Goal: Task Accomplishment & Management: Manage account settings

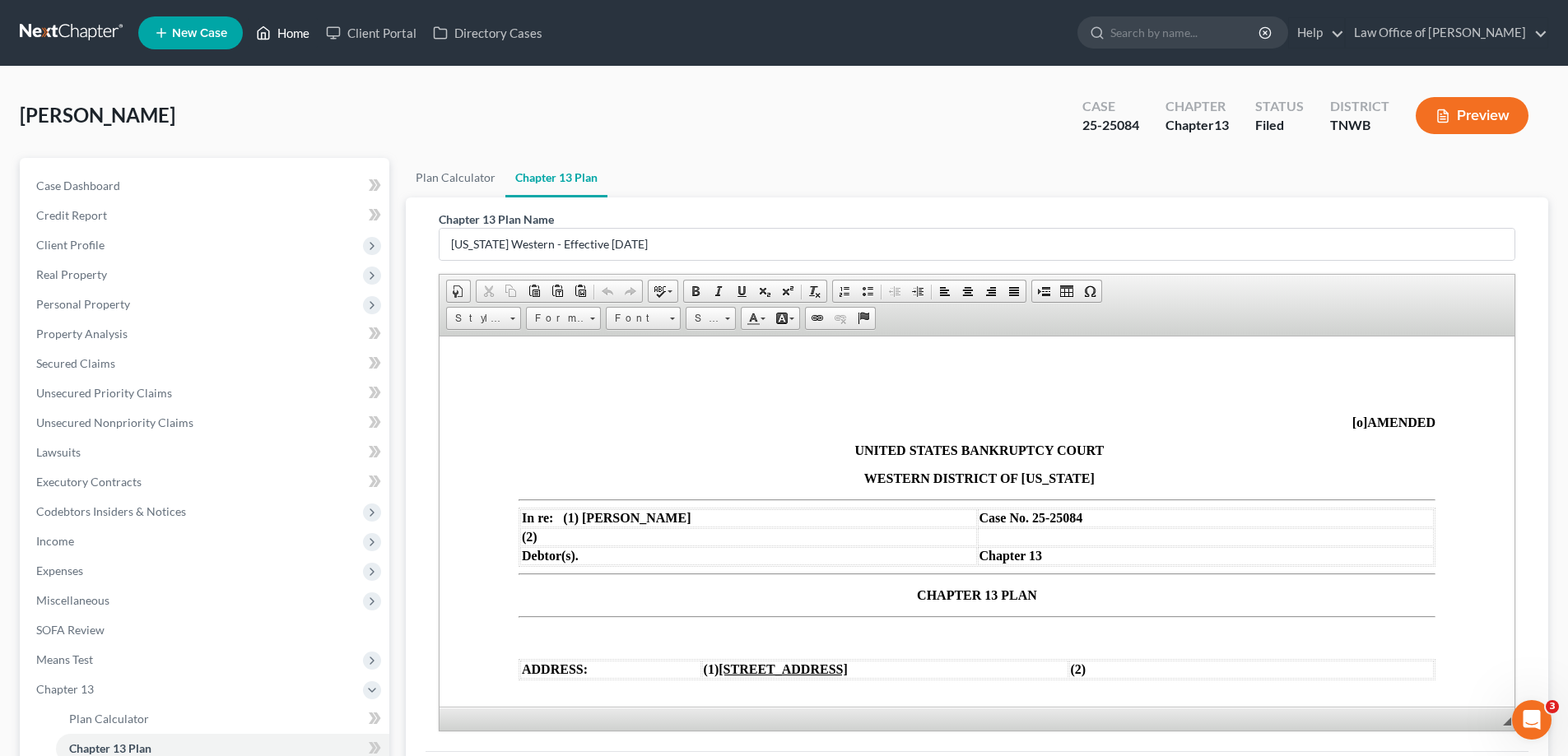
click at [286, 22] on link "Home" at bounding box center [282, 33] width 70 height 30
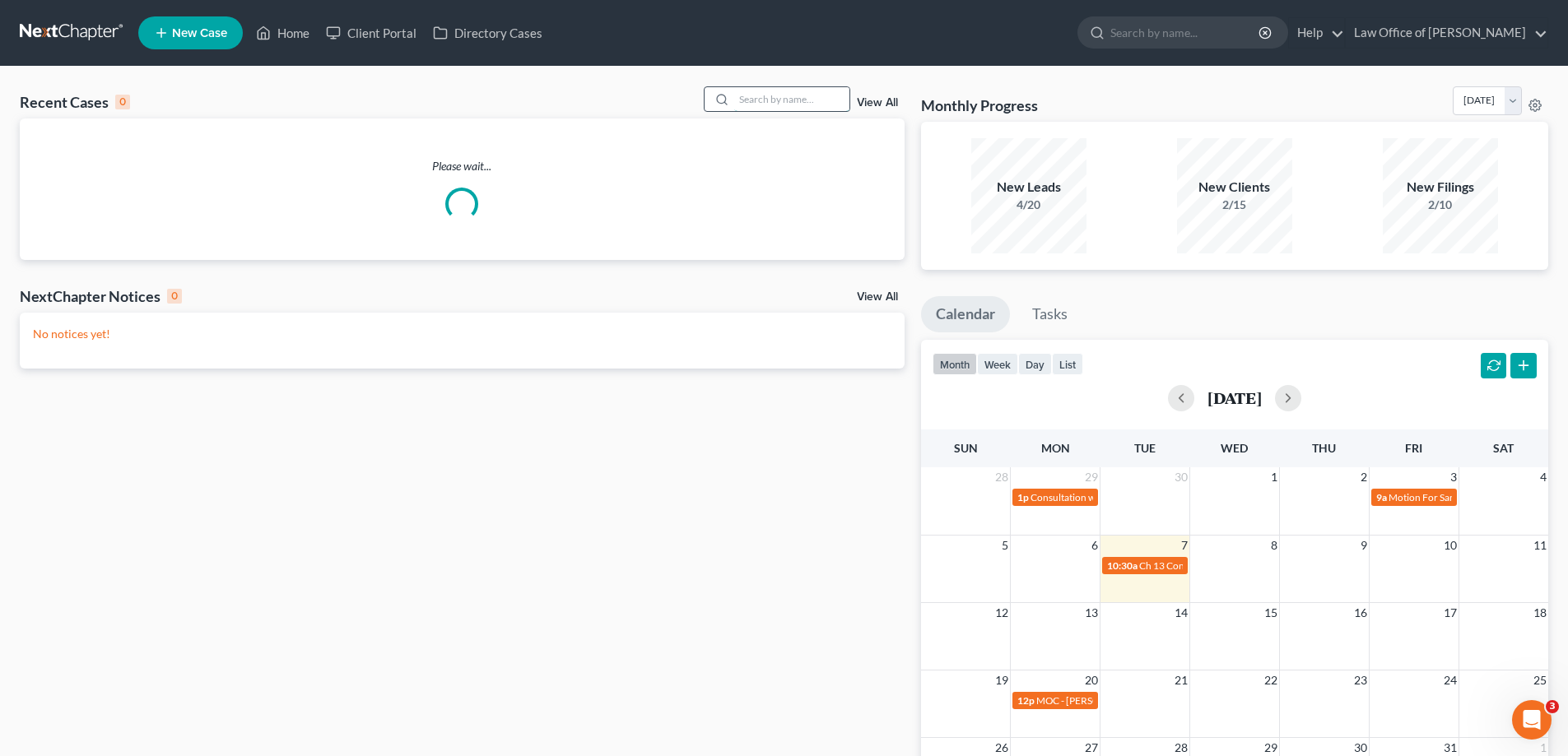
click at [755, 99] on input "search" at bounding box center [792, 99] width 115 height 24
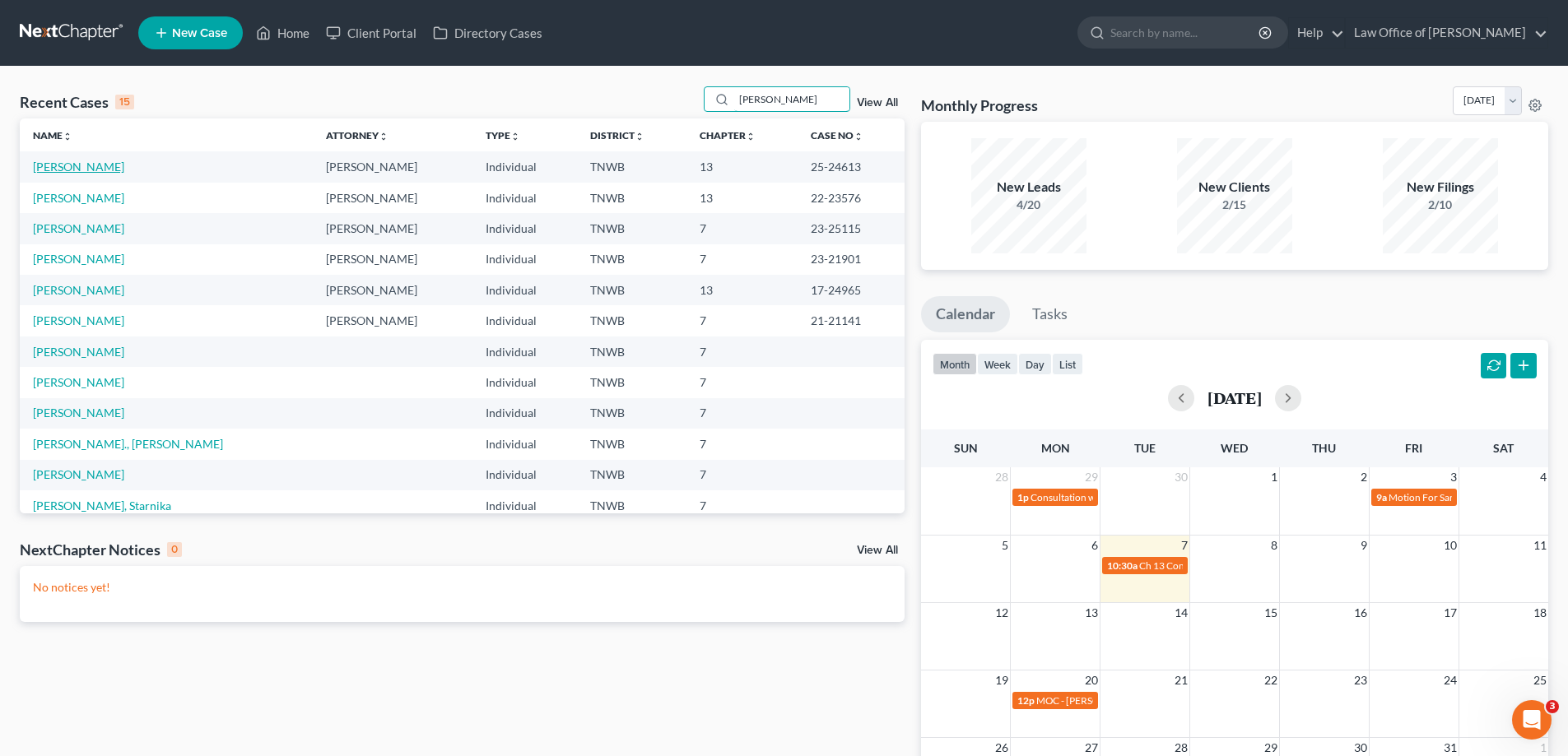
type input "[PERSON_NAME]"
click at [90, 168] on link "[PERSON_NAME]" at bounding box center [78, 167] width 91 height 14
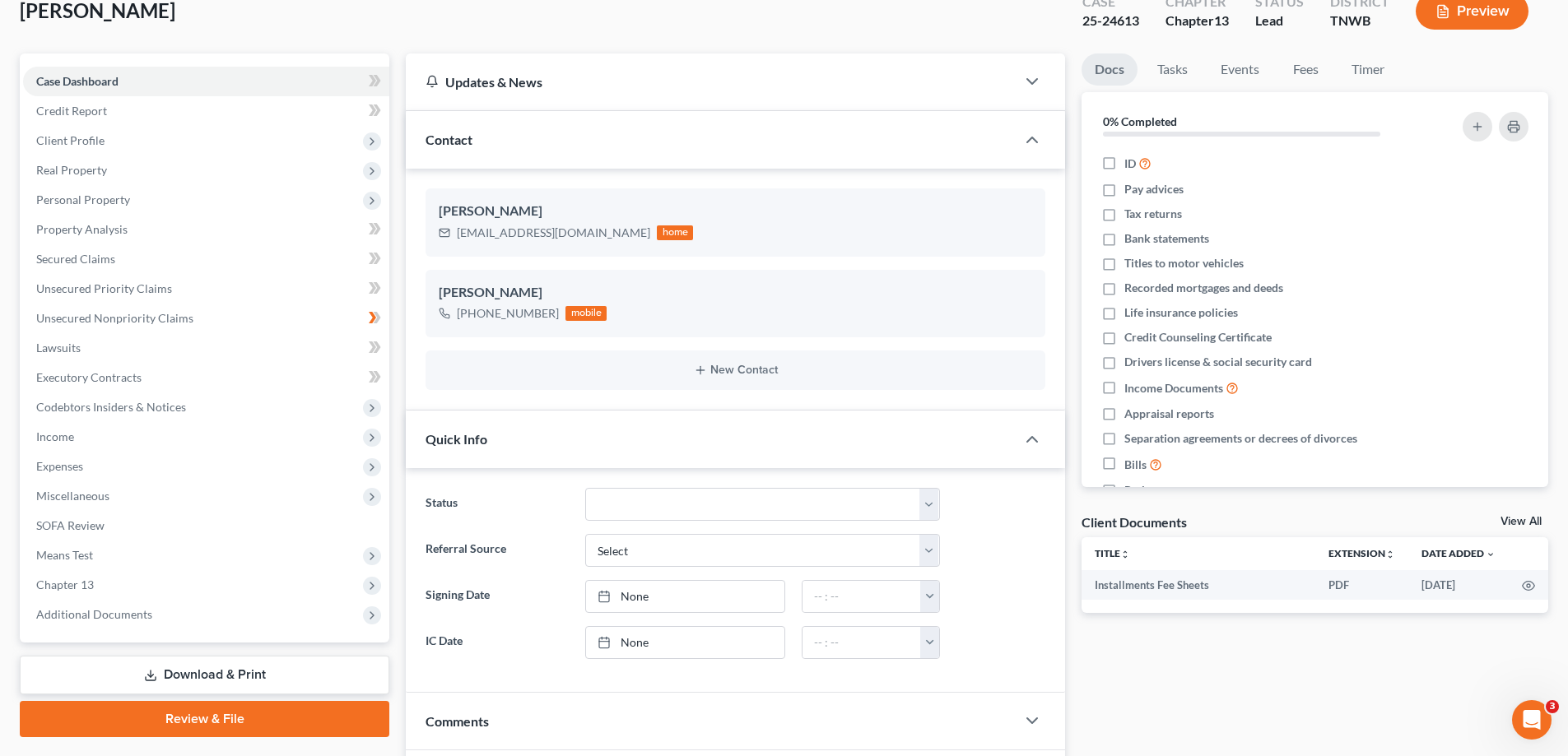
scroll to position [246, 0]
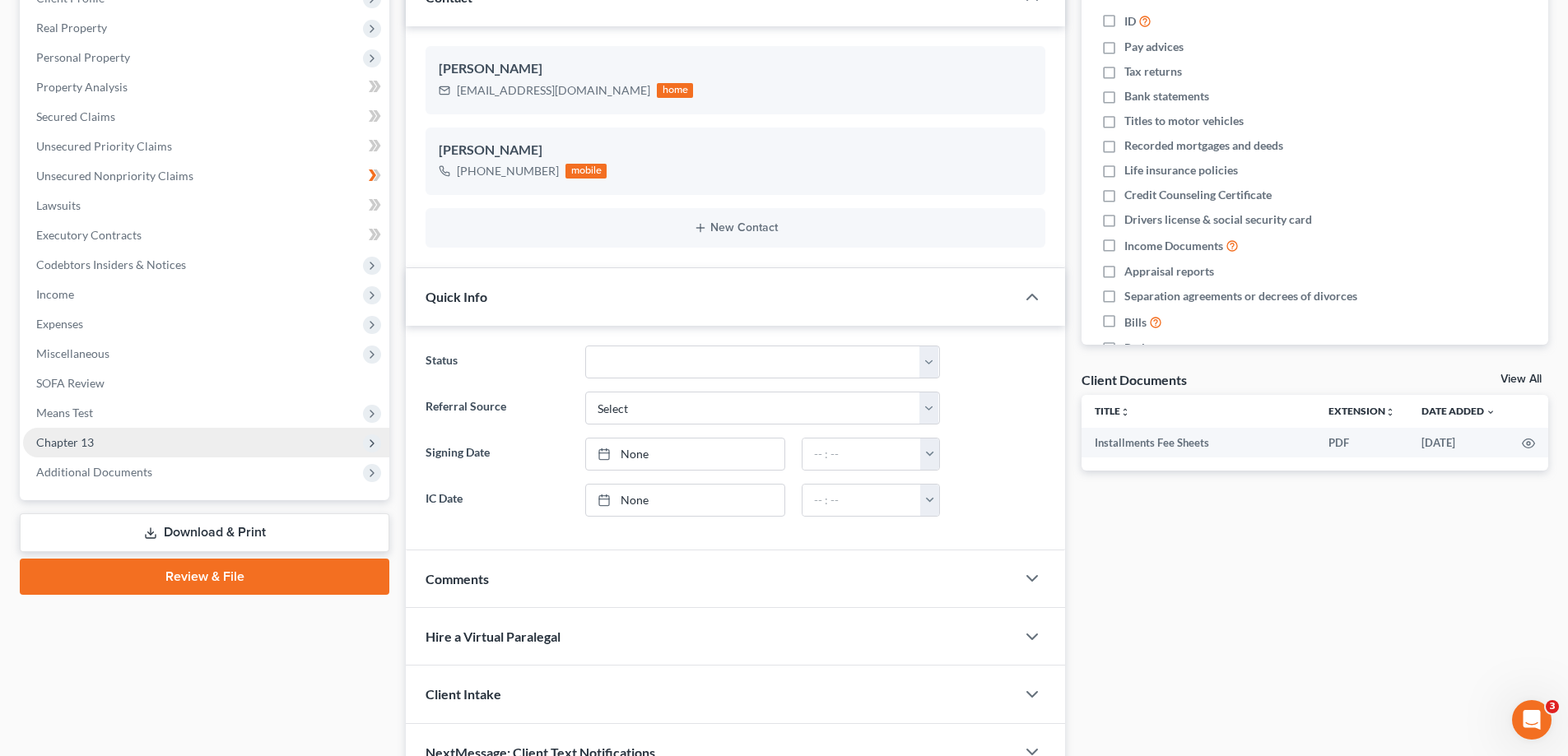
click at [55, 441] on span "Chapter 13" at bounding box center [64, 442] width 57 height 14
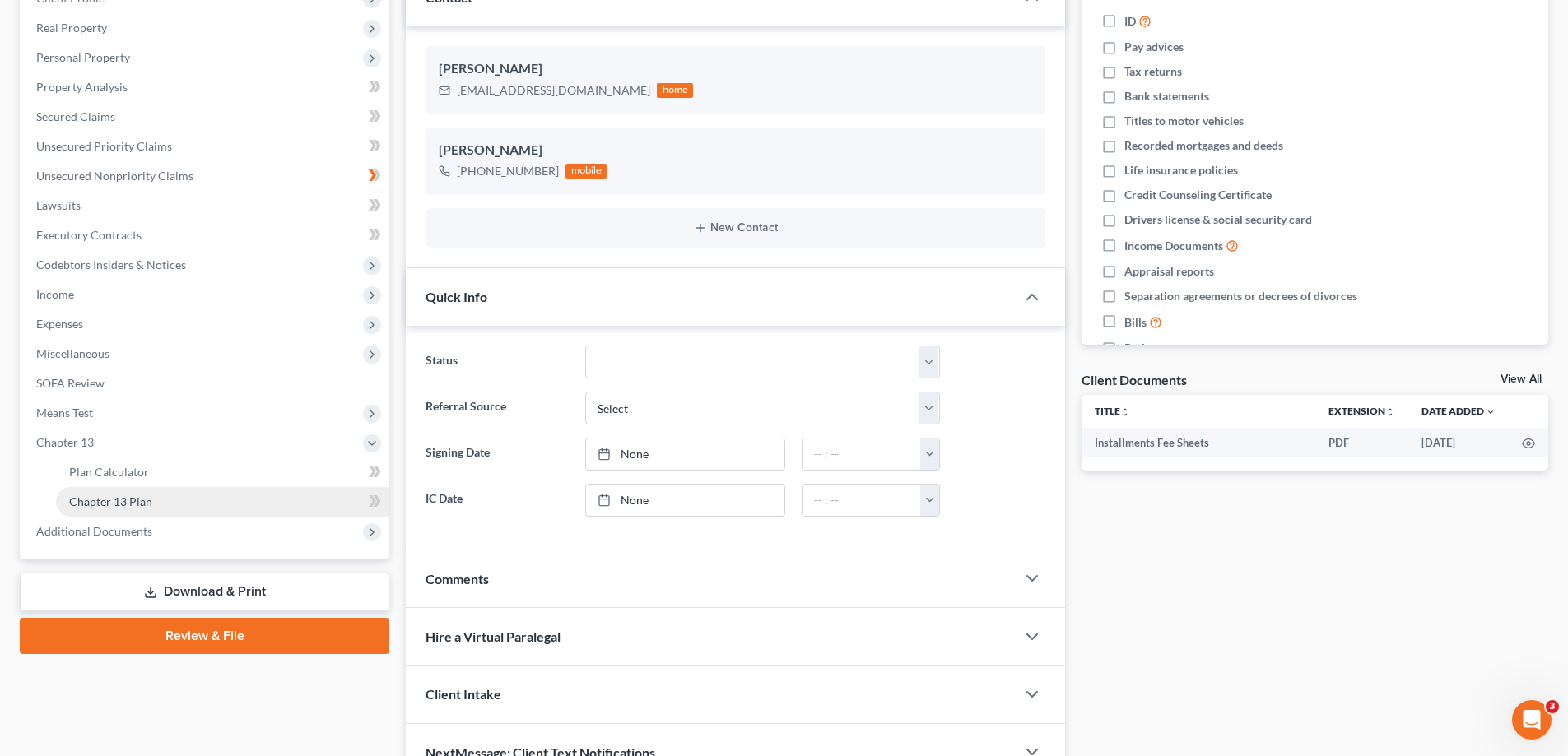
click at [140, 507] on span "Chapter 13 Plan" at bounding box center [110, 502] width 83 height 14
click at [147, 499] on span "Chapter 13 Plan" at bounding box center [110, 502] width 83 height 14
click at [148, 497] on span "Chapter 13 Plan" at bounding box center [110, 502] width 83 height 14
click at [120, 413] on span "Means Test" at bounding box center [206, 413] width 367 height 30
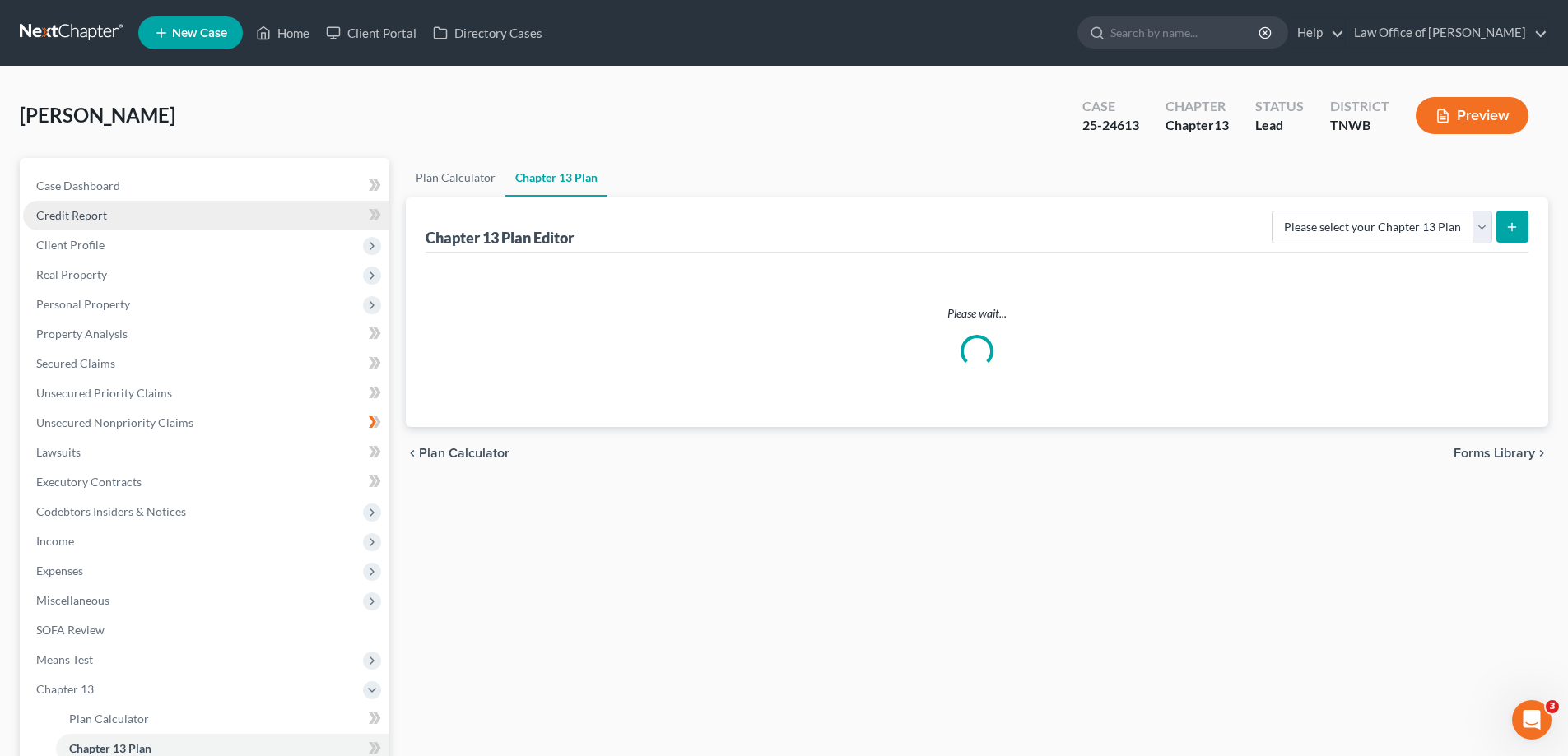
click at [95, 215] on span "Credit Report" at bounding box center [72, 215] width 71 height 14
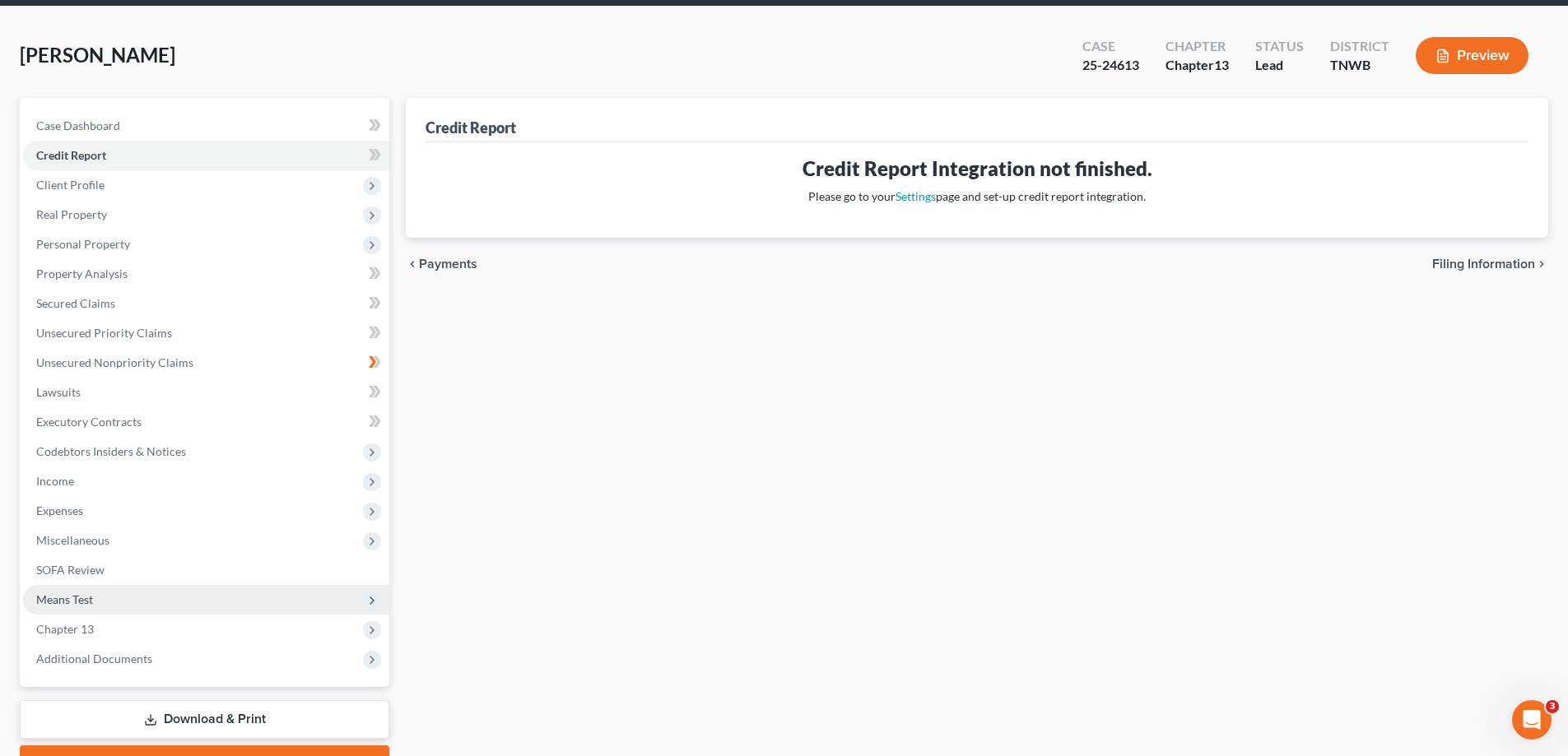
scroll to position [148, 0]
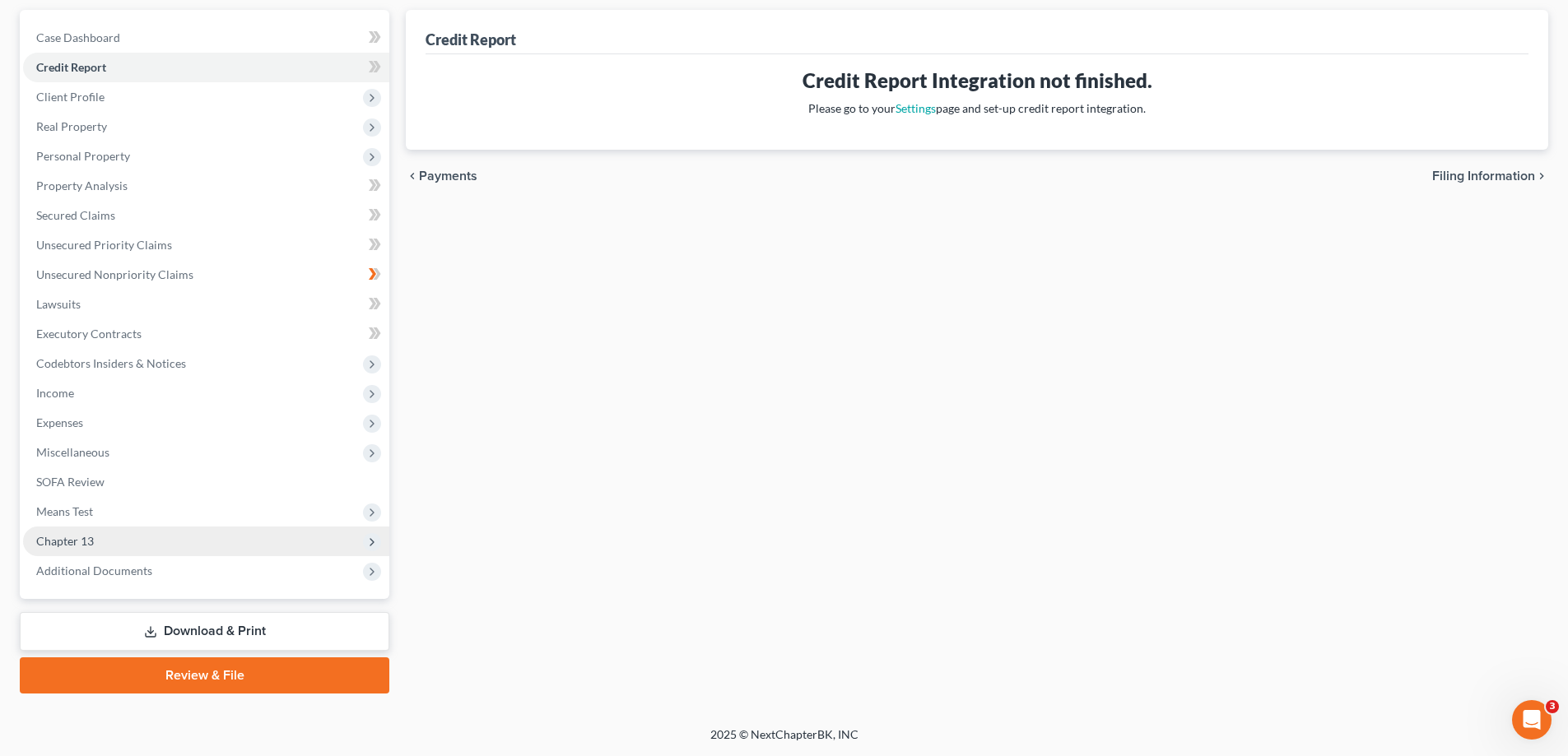
click at [96, 535] on span "Chapter 13" at bounding box center [206, 541] width 367 height 30
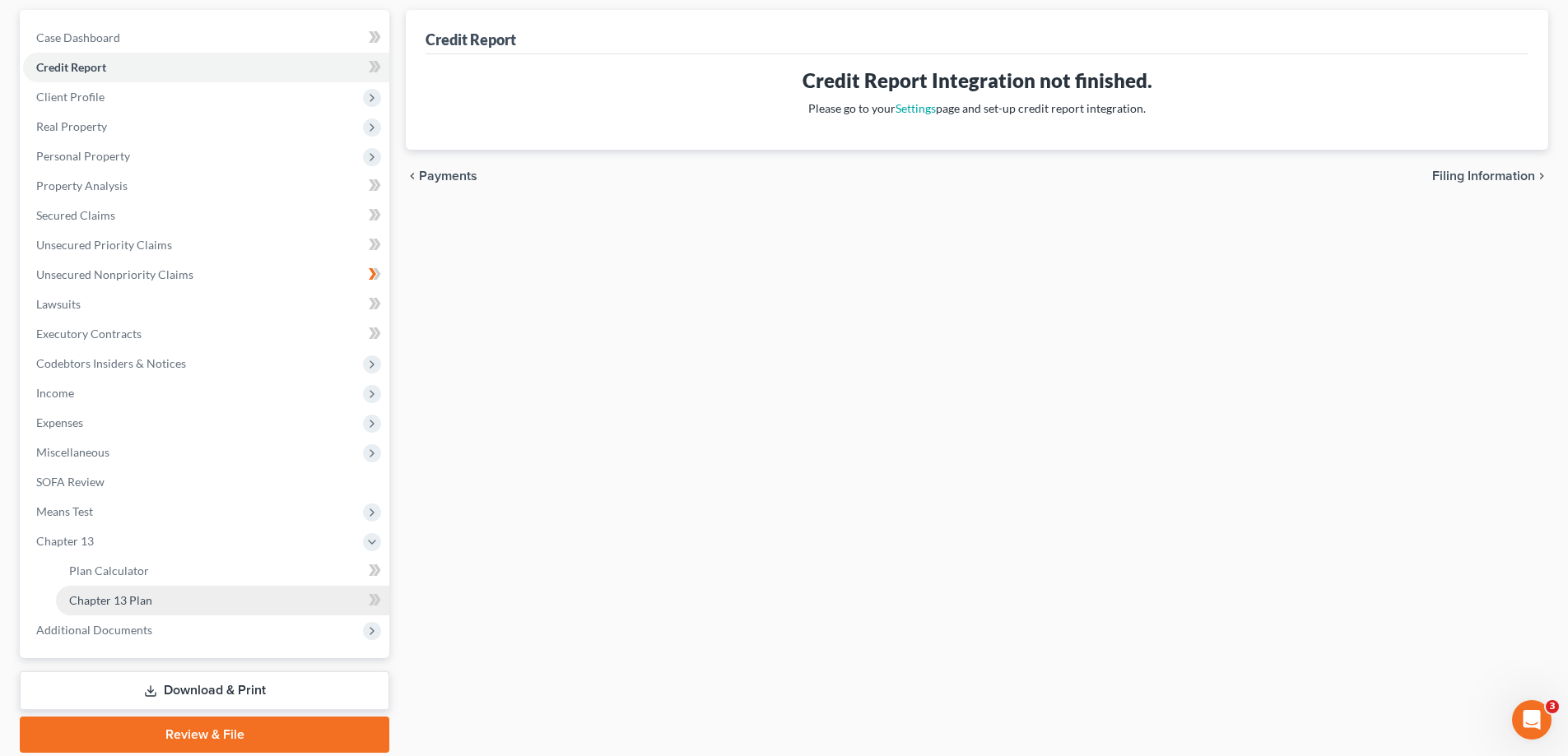
click at [134, 595] on span "Chapter 13 Plan" at bounding box center [110, 601] width 83 height 14
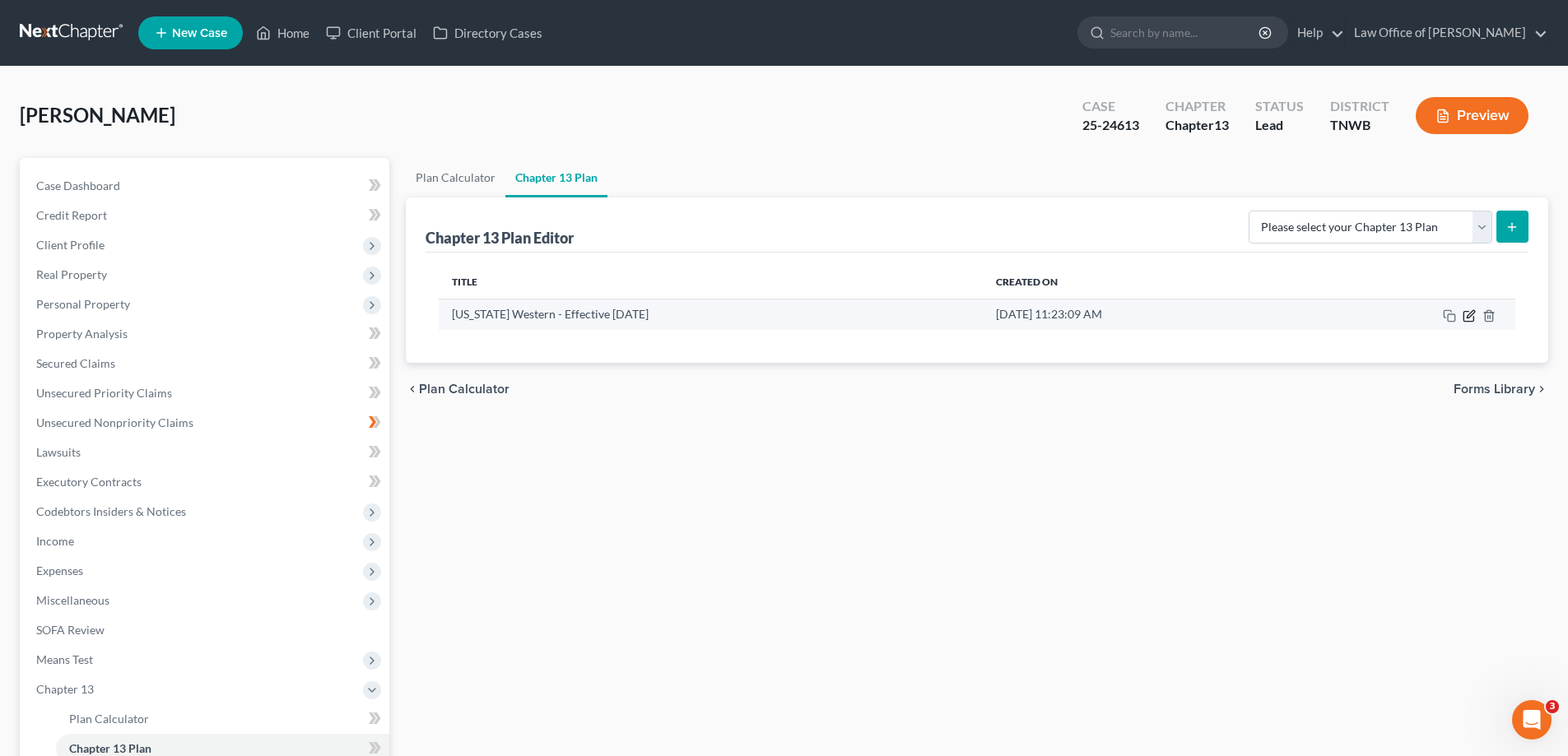
click at [1472, 319] on icon "button" at bounding box center [1468, 315] width 13 height 13
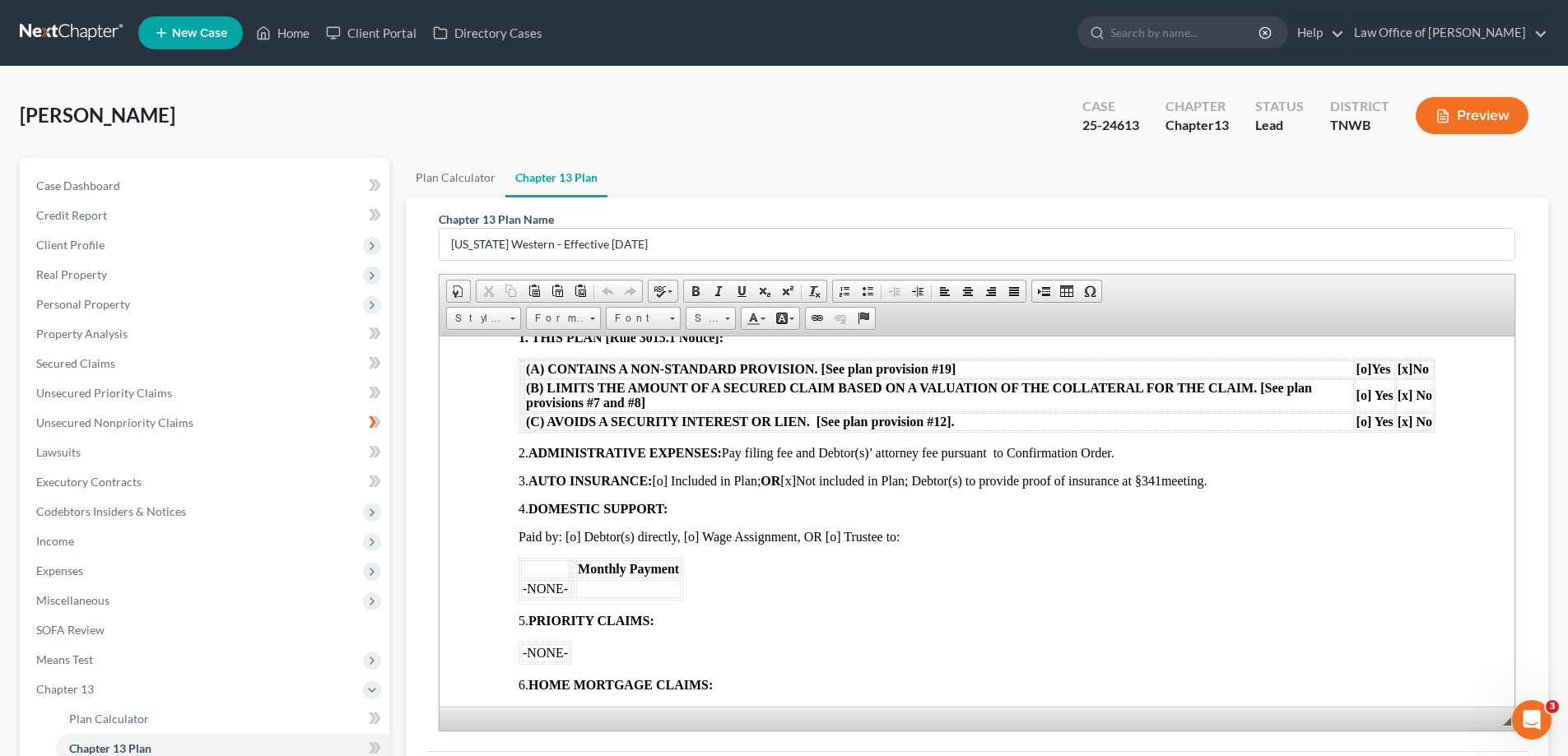
scroll to position [494, 0]
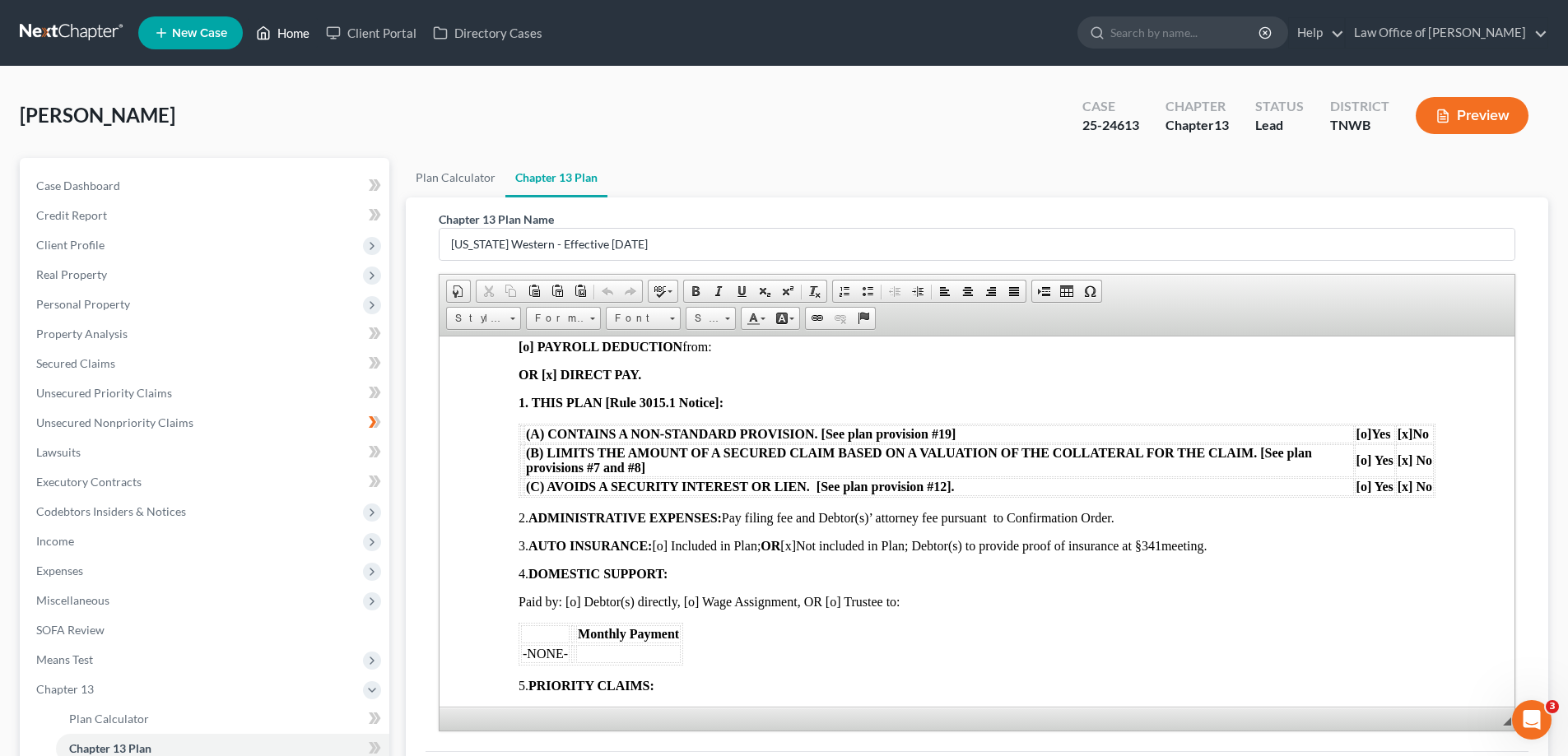
drag, startPoint x: 297, startPoint y: 28, endPoint x: 312, endPoint y: 28, distance: 15.0
click at [297, 28] on link "Home" at bounding box center [282, 33] width 70 height 30
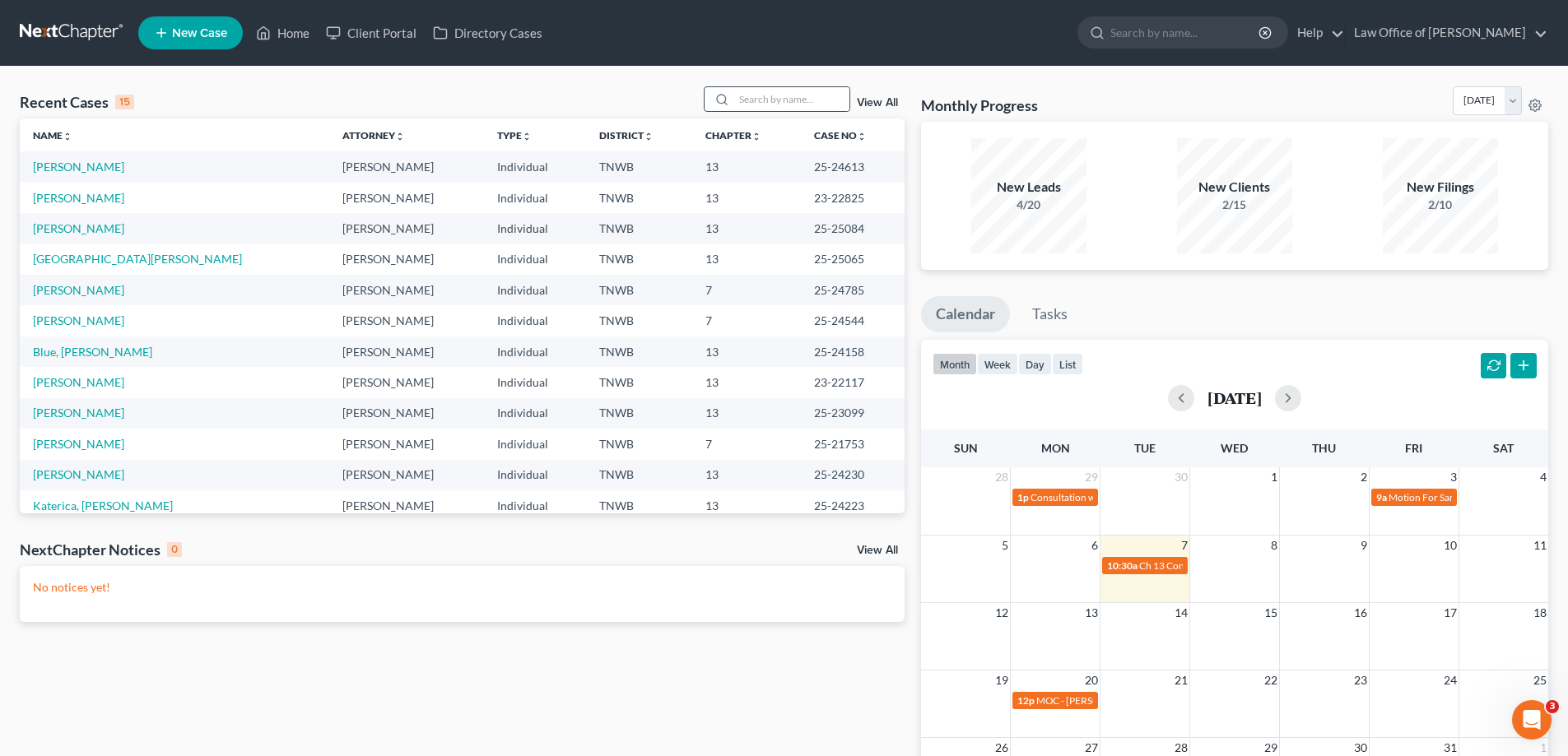
click at [701, 103] on div "Recent Cases 15 View All" at bounding box center [461, 102] width 884 height 32
click at [764, 96] on input "search" at bounding box center [792, 99] width 115 height 24
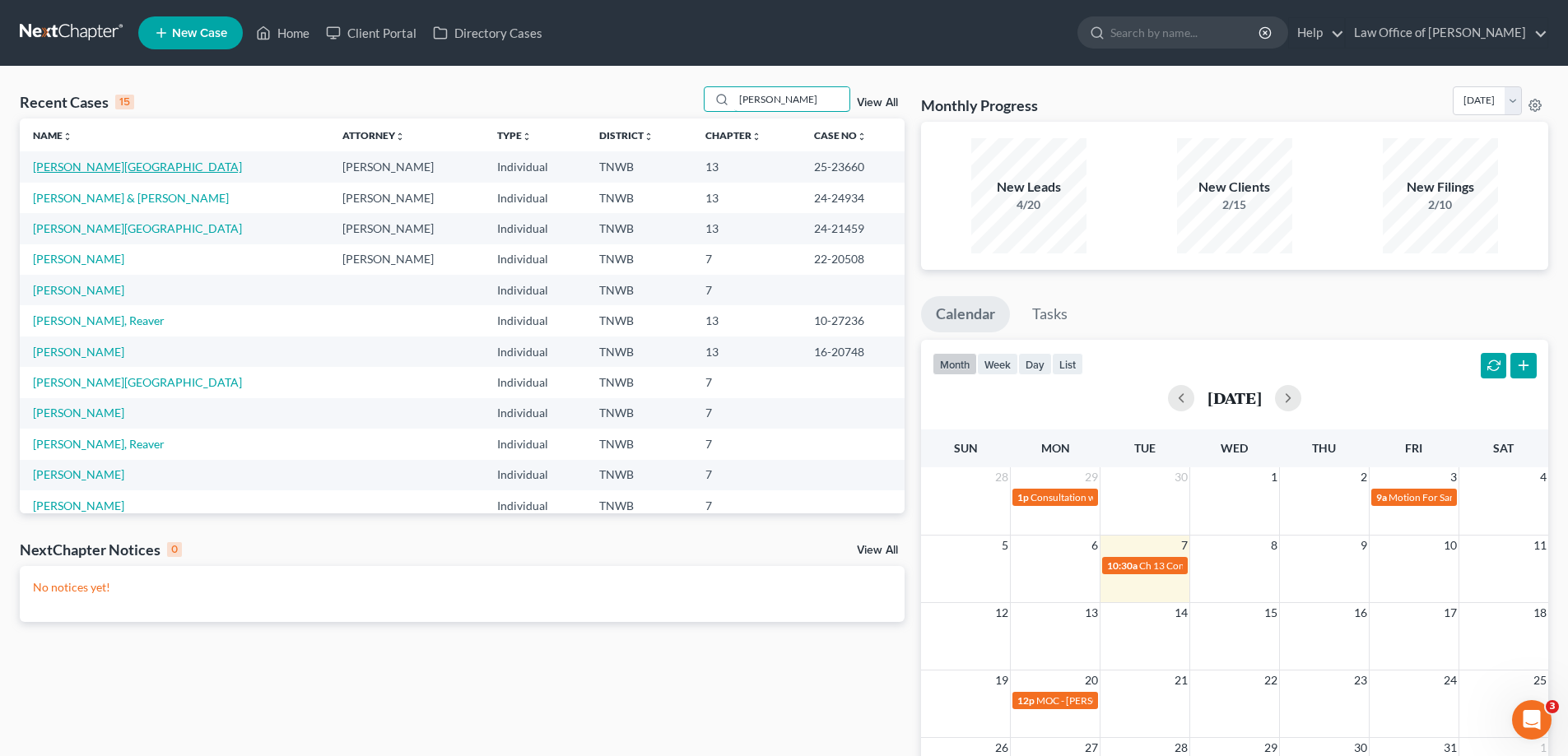
type input "[PERSON_NAME]"
click at [63, 171] on link "[PERSON_NAME][GEOGRAPHIC_DATA]" at bounding box center [137, 167] width 209 height 14
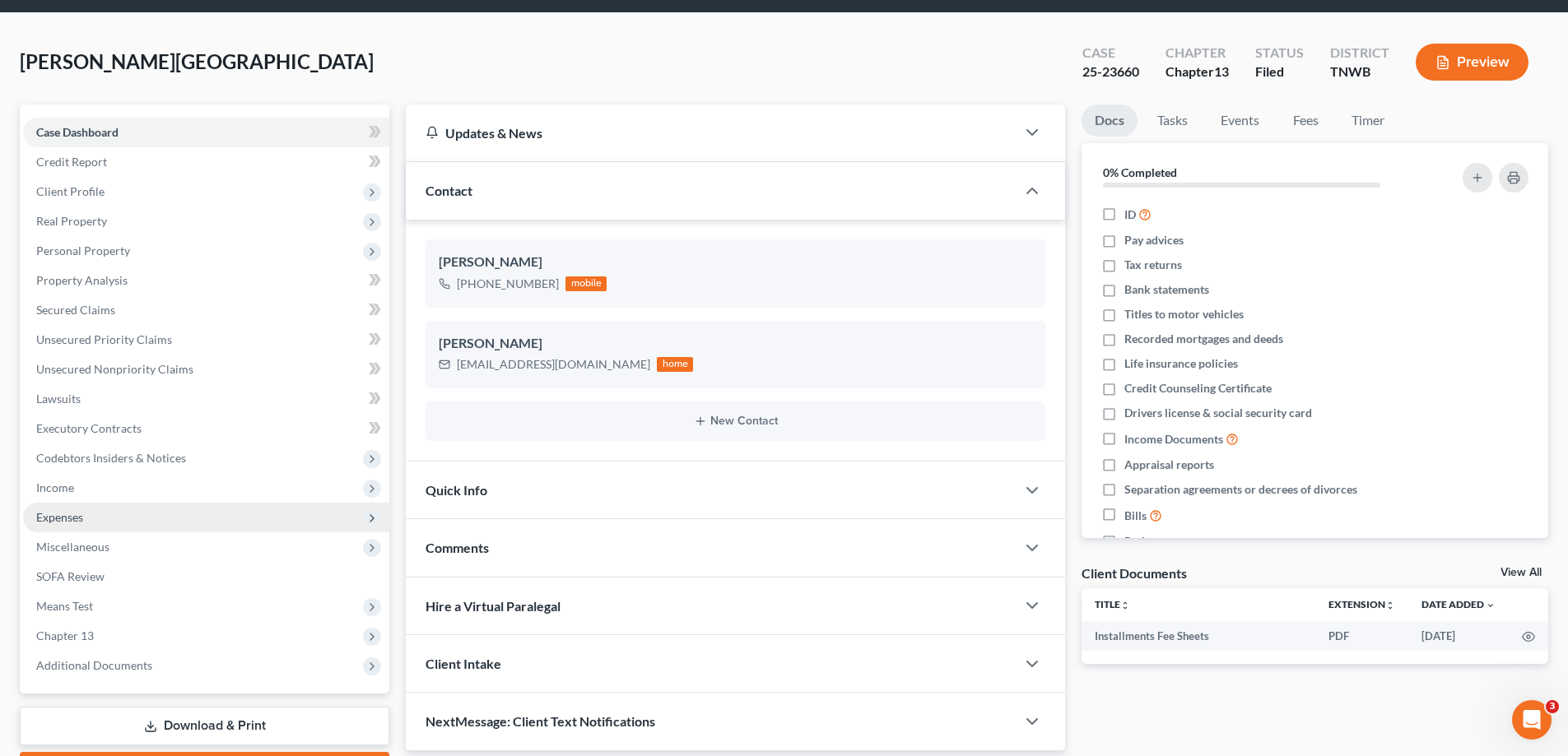
scroll to position [82, 0]
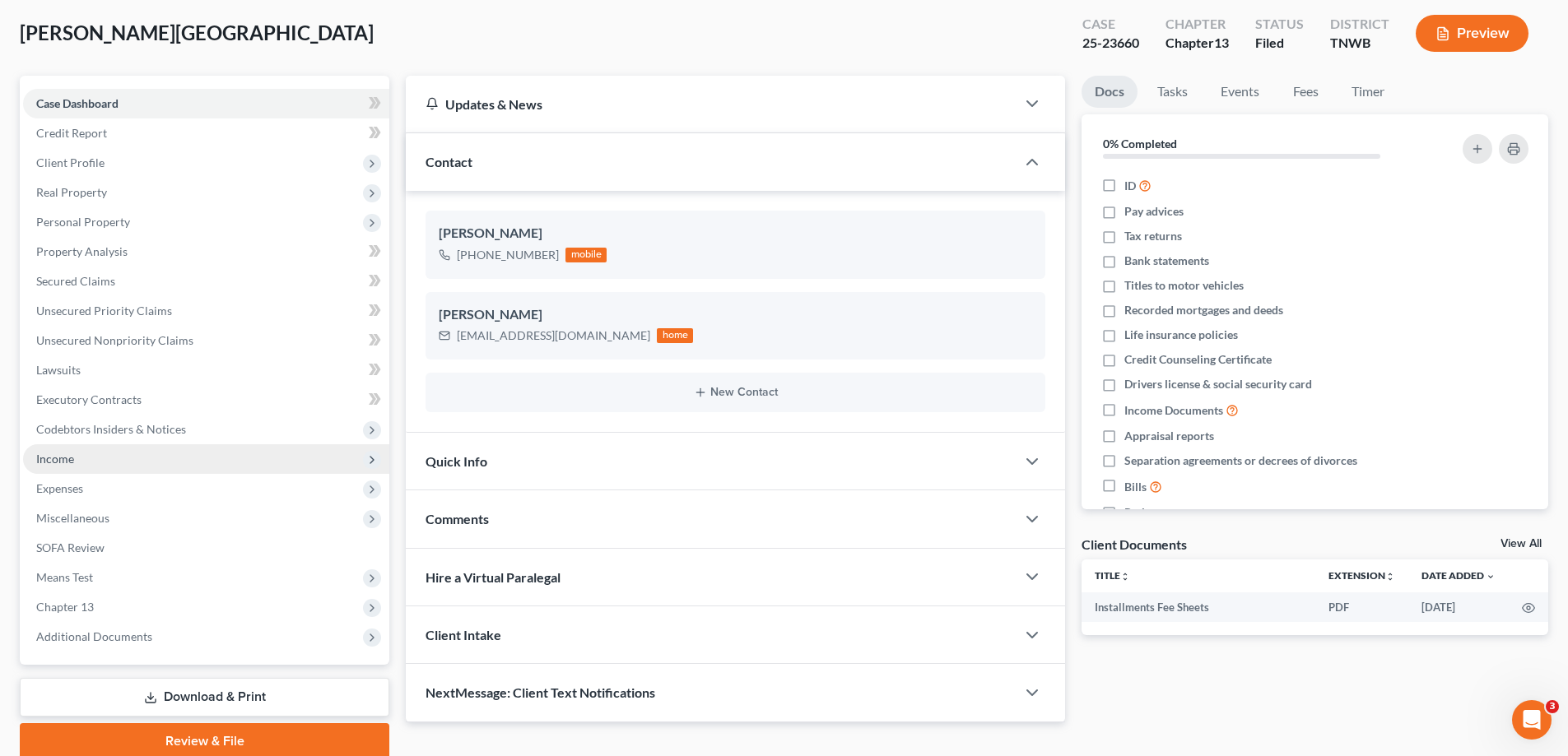
click at [73, 465] on span "Income" at bounding box center [55, 458] width 38 height 14
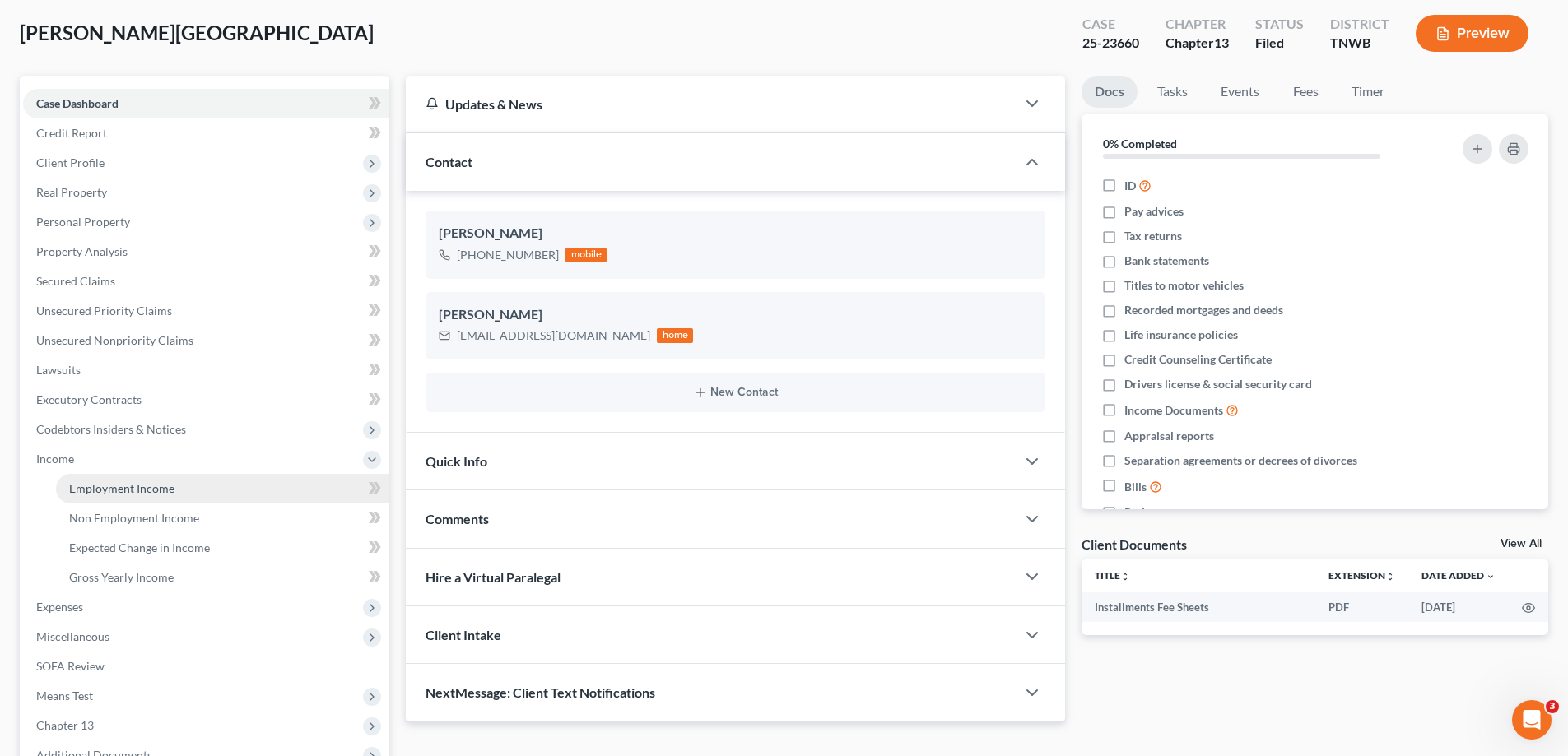
click at [104, 489] on span "Employment Income" at bounding box center [121, 488] width 105 height 14
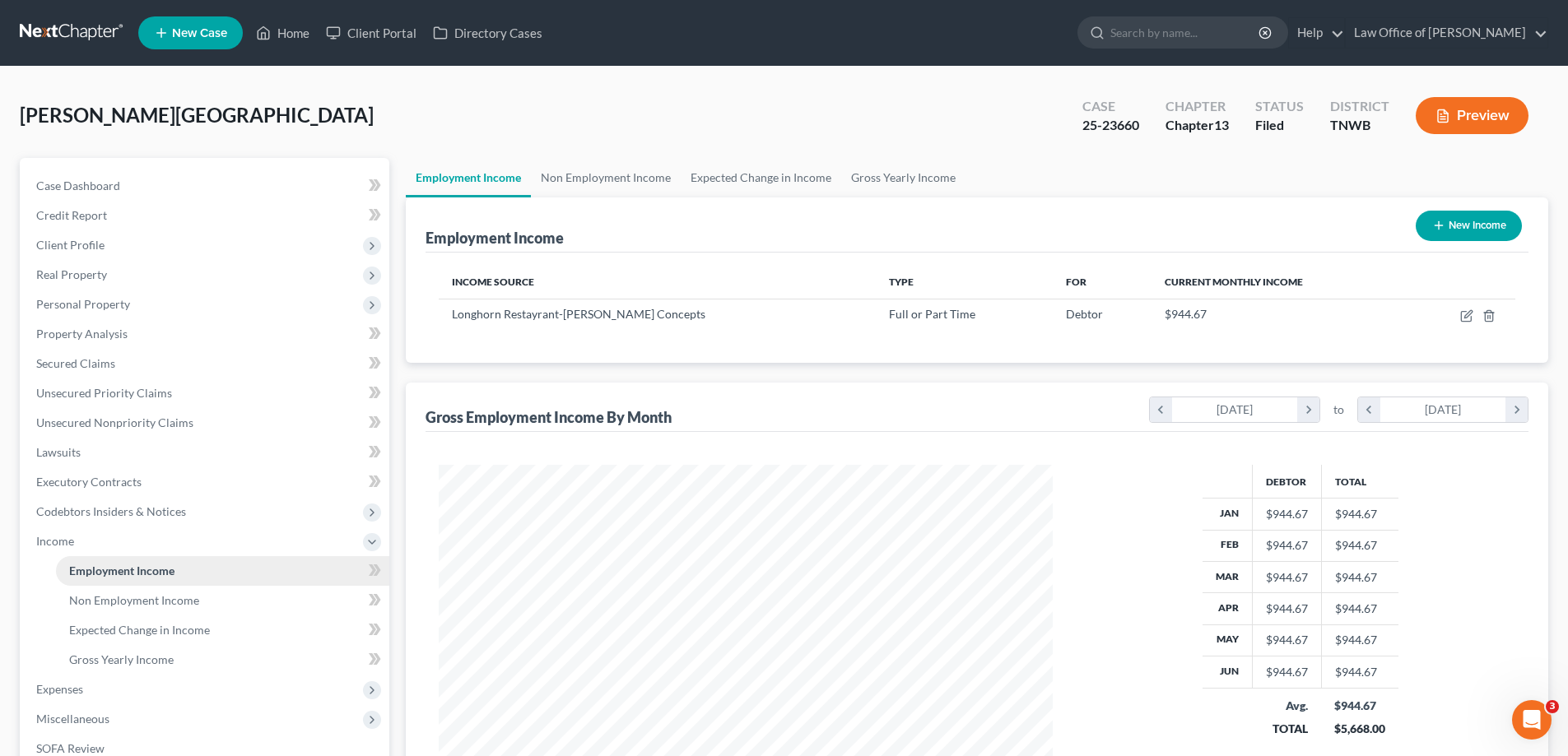
scroll to position [306, 647]
click at [128, 595] on span "Non Employment Income" at bounding box center [133, 601] width 130 height 14
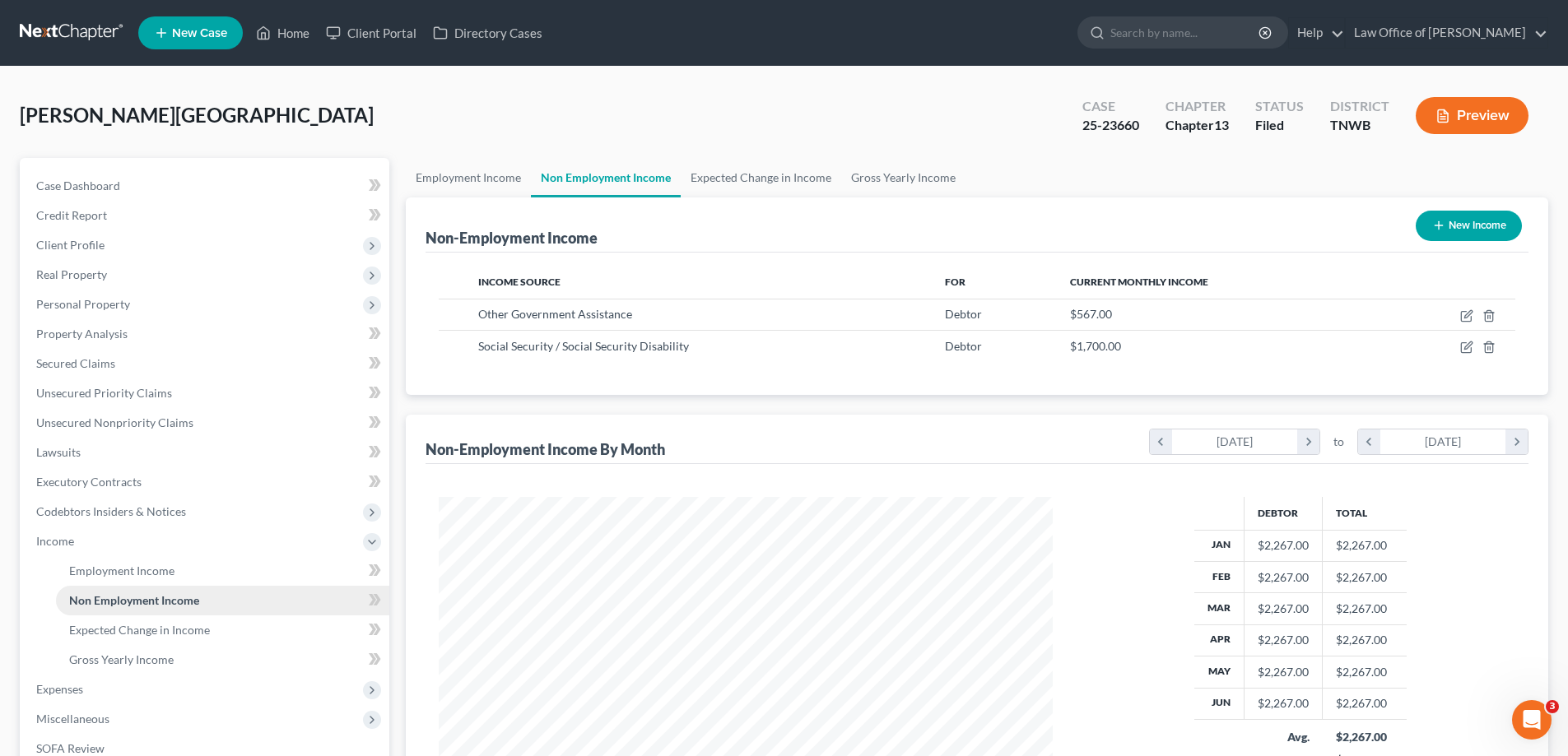
scroll to position [306, 647]
